Goal: Task Accomplishment & Management: Use online tool/utility

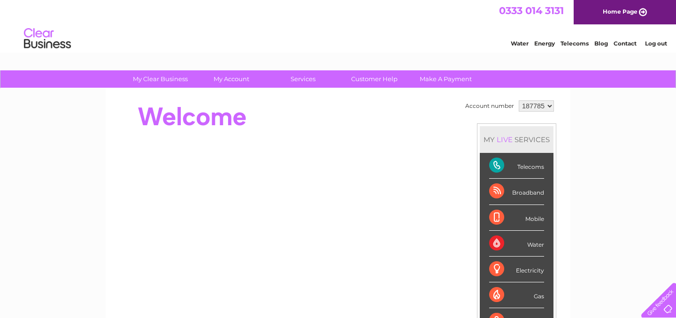
click at [621, 44] on link "Contact" at bounding box center [624, 43] width 23 height 7
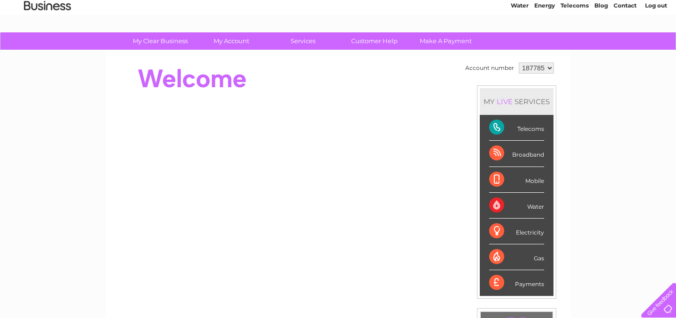
scroll to position [53, 0]
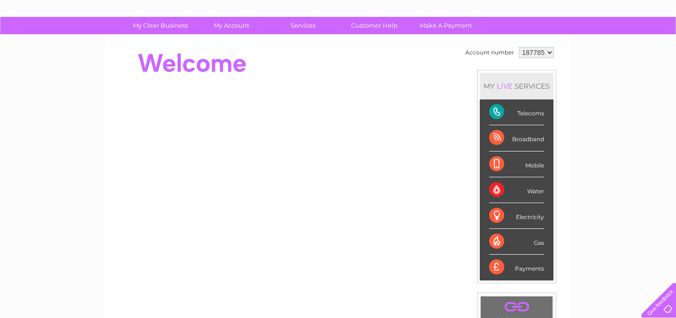
click at [533, 115] on div "Telecoms" at bounding box center [516, 112] width 55 height 26
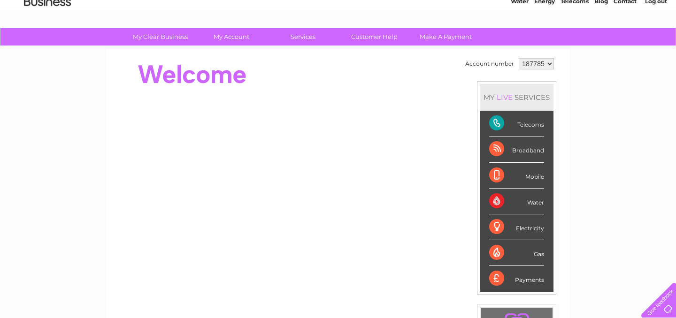
scroll to position [0, 0]
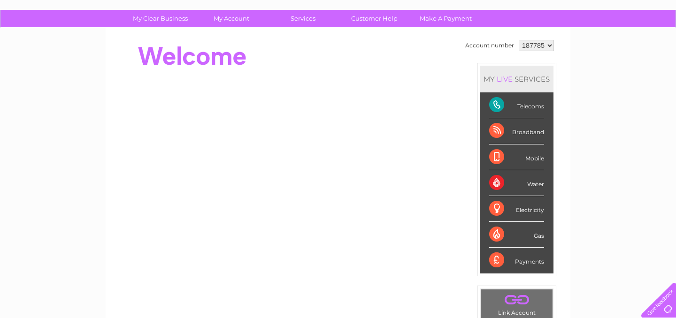
scroll to position [67, 0]
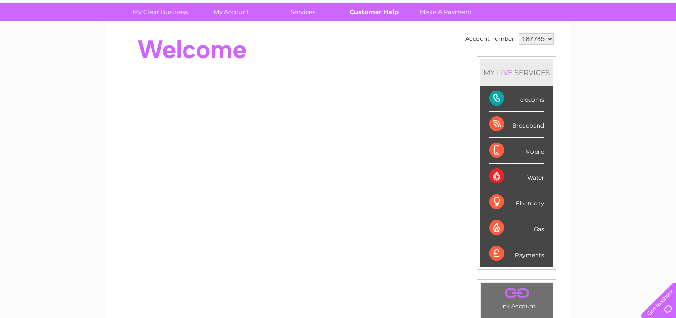
click at [378, 9] on link "Customer Help" at bounding box center [373, 11] width 77 height 17
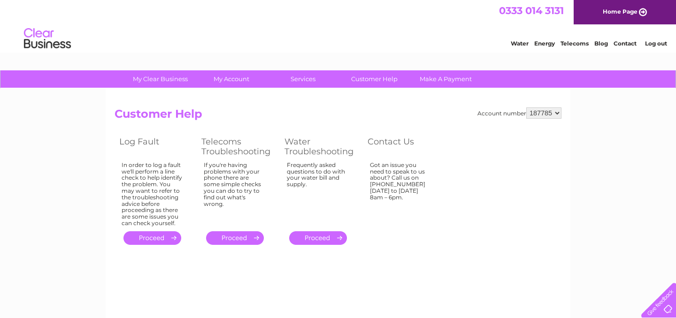
click at [239, 243] on link "." at bounding box center [235, 238] width 58 height 14
click at [150, 235] on link "." at bounding box center [152, 238] width 58 height 14
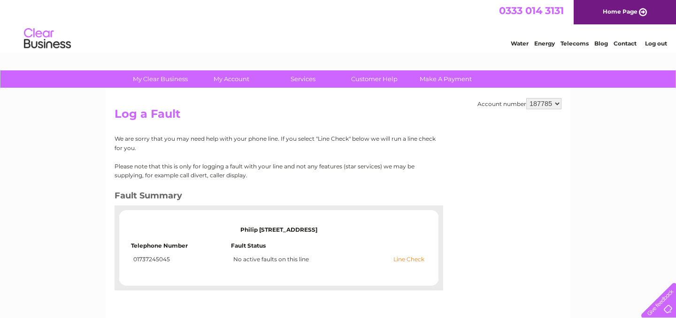
click at [409, 259] on link "Line Check" at bounding box center [408, 259] width 31 height 7
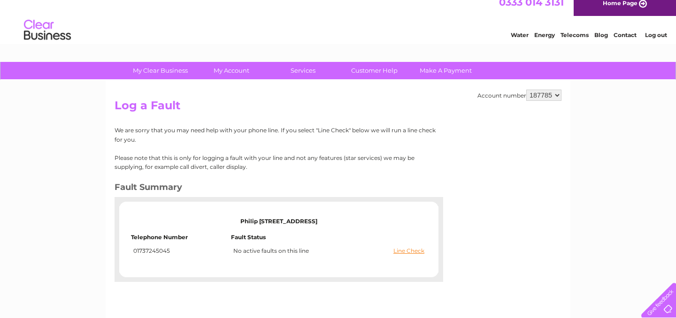
scroll to position [14, 0]
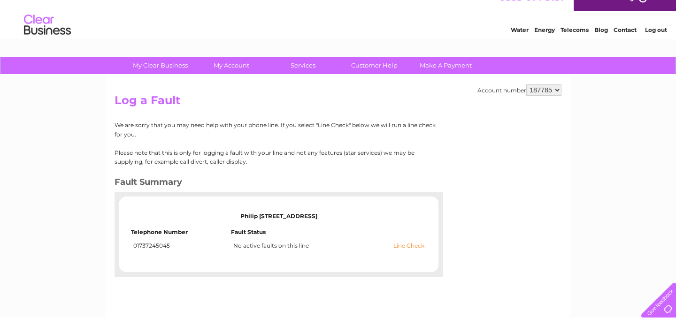
click at [408, 244] on link "Line Check" at bounding box center [408, 246] width 31 height 7
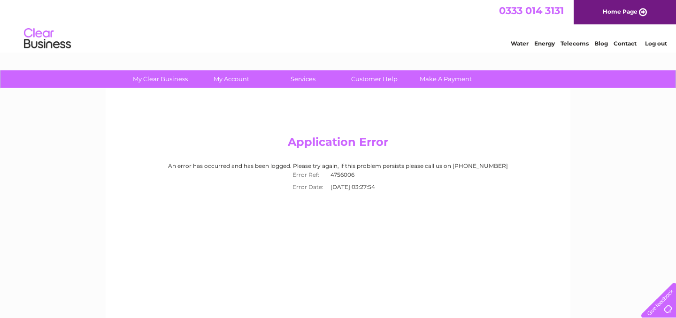
click at [574, 43] on link "Telecoms" at bounding box center [574, 43] width 28 height 7
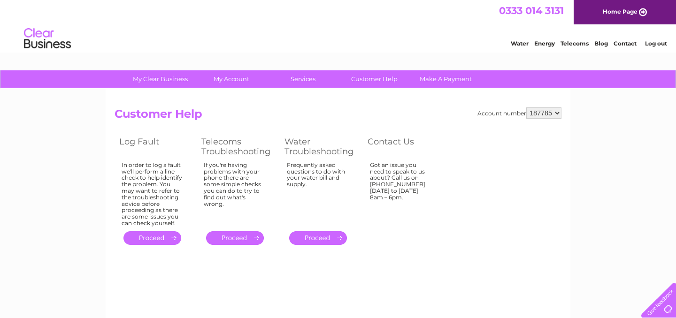
click at [160, 241] on link "." at bounding box center [152, 238] width 58 height 14
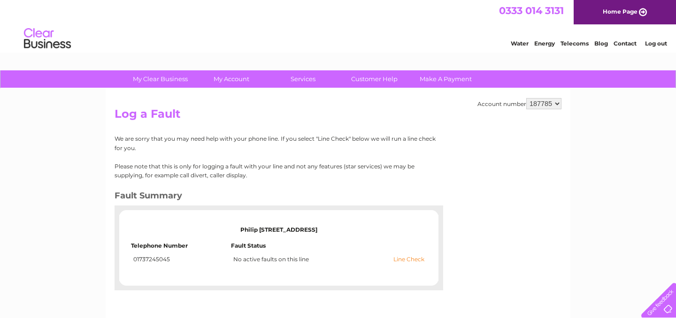
click at [410, 260] on link "Line Check" at bounding box center [408, 259] width 31 height 7
